Goal: Navigation & Orientation: Find specific page/section

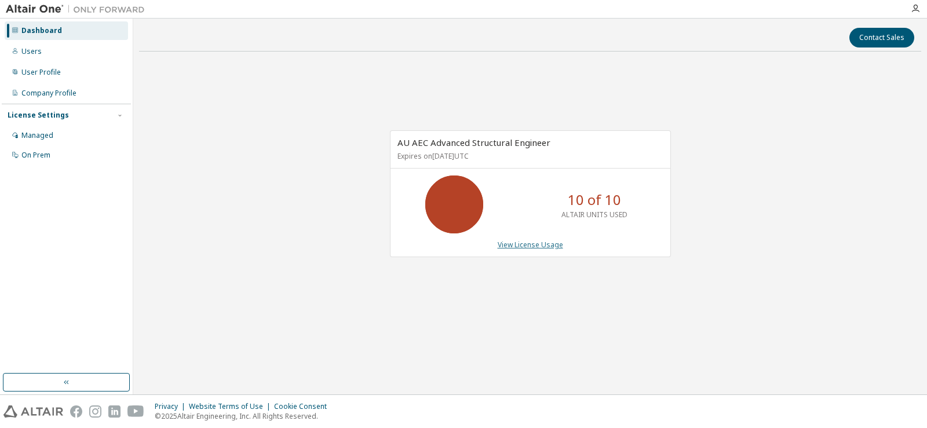
click at [536, 240] on link "View License Usage" at bounding box center [530, 245] width 65 height 10
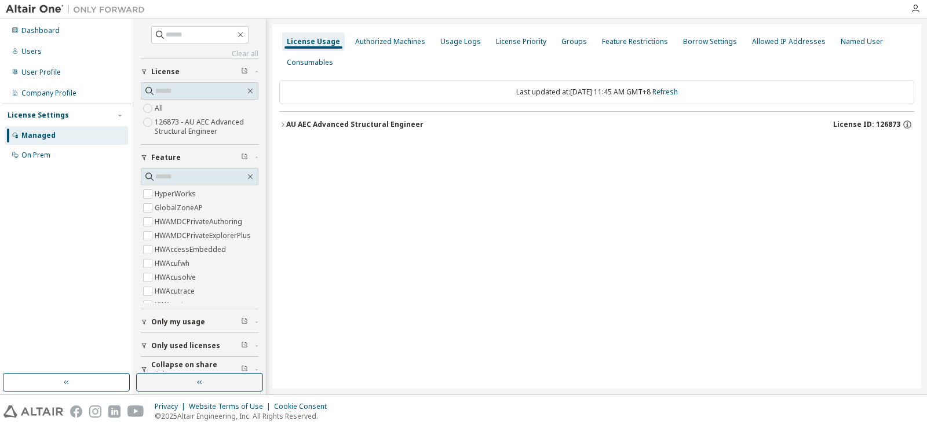
click at [286, 123] on icon "button" at bounding box center [282, 124] width 7 height 7
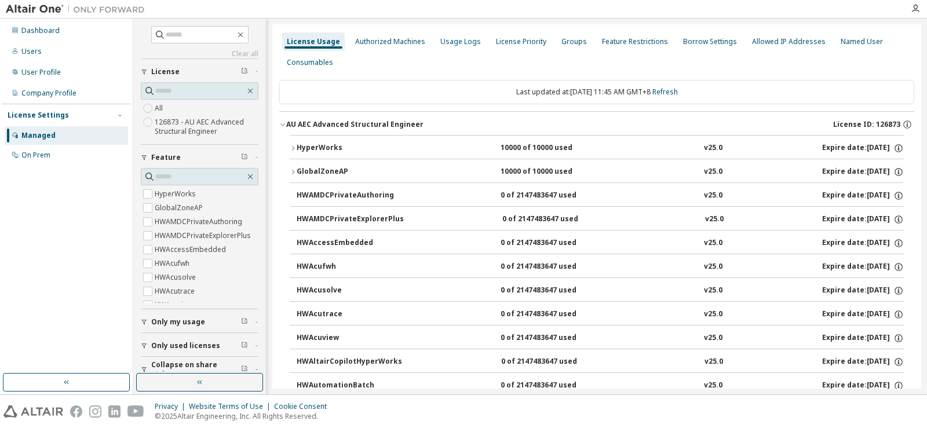
click at [294, 147] on icon "button" at bounding box center [293, 148] width 7 height 7
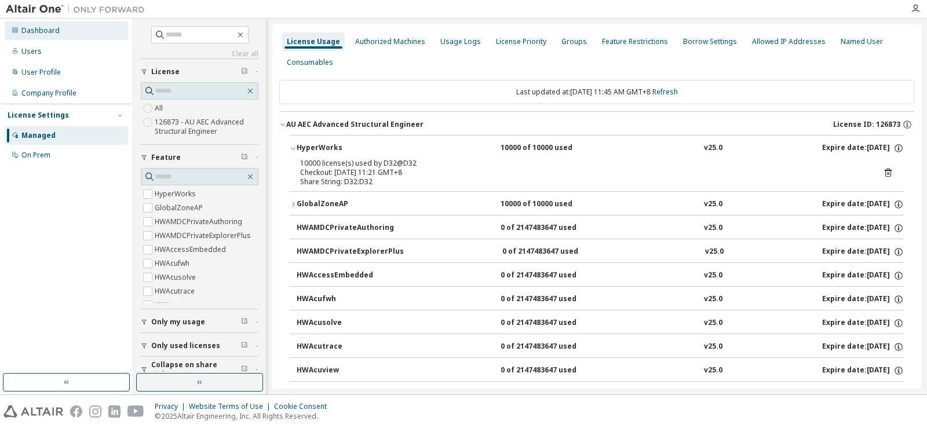
click at [34, 34] on div "Dashboard" at bounding box center [40, 30] width 38 height 9
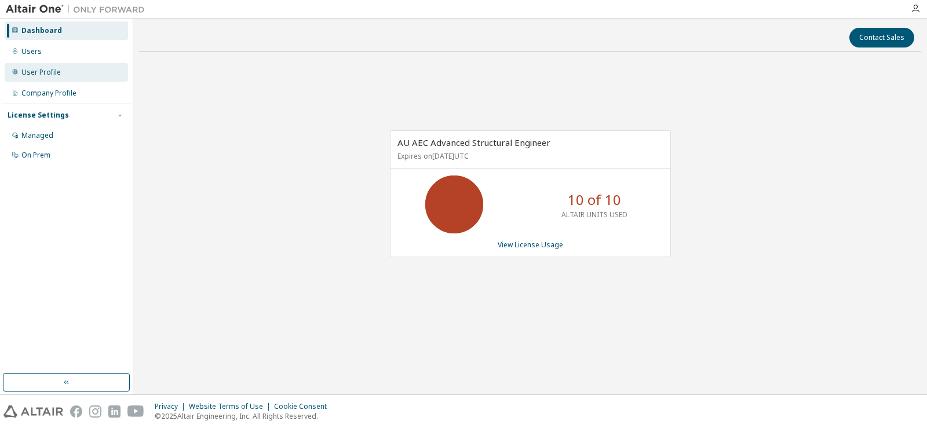
click at [38, 75] on div "User Profile" at bounding box center [40, 72] width 39 height 9
